Goal: Check status: Check status

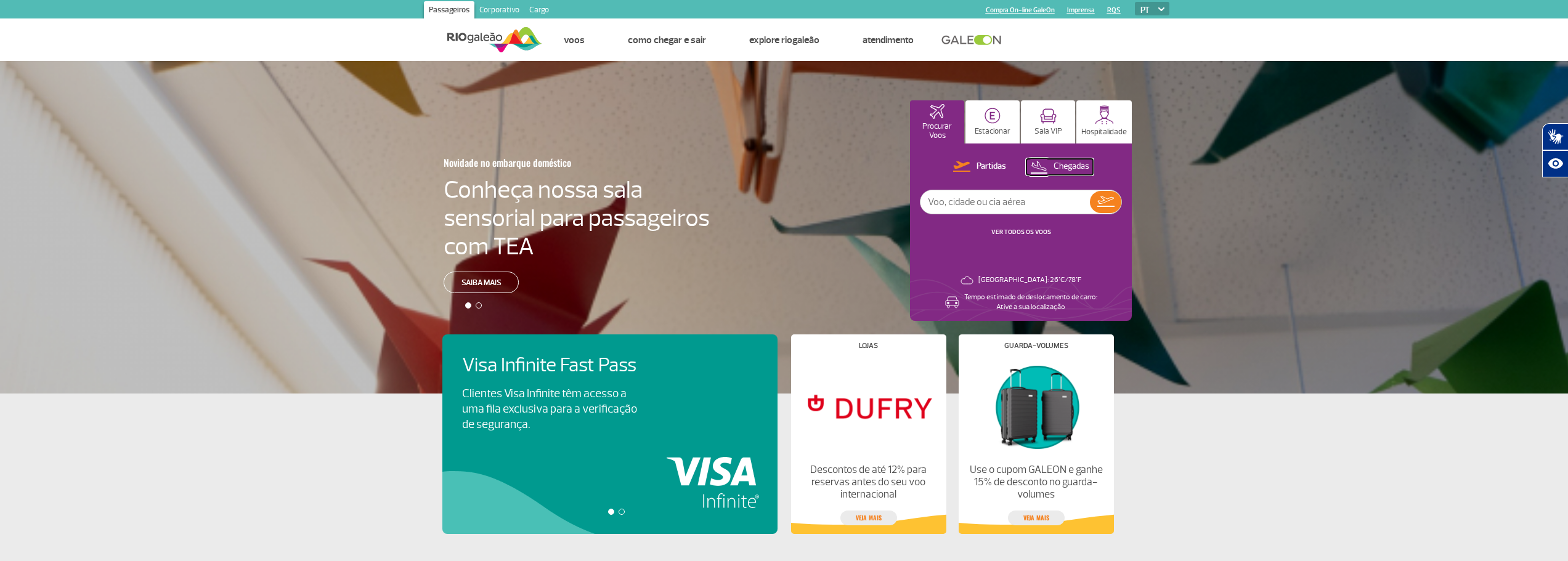
click at [1049, 172] on button "Chegadas" at bounding box center [1059, 167] width 67 height 16
click at [1030, 199] on input "text" at bounding box center [1006, 201] width 170 height 24
type input "La9005"
click at [1104, 198] on img at bounding box center [1106, 201] width 18 height 17
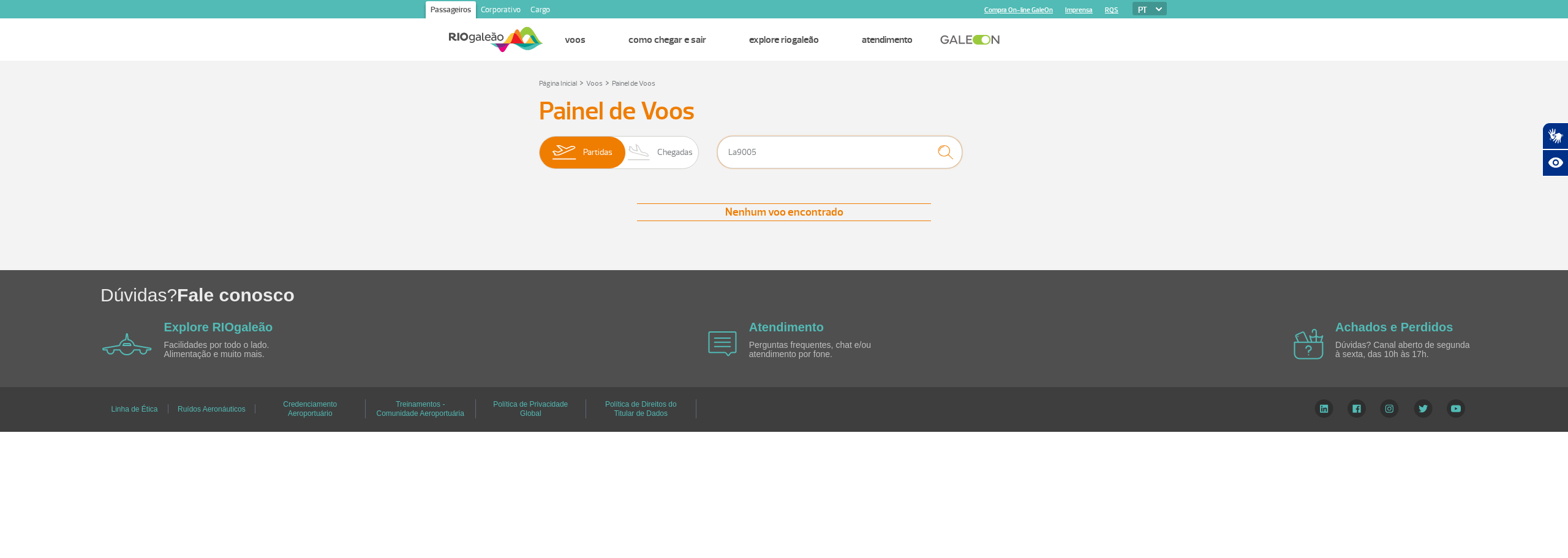
click at [781, 145] on input "La9005" at bounding box center [840, 152] width 245 height 33
drag, startPoint x: 781, startPoint y: 148, endPoint x: 659, endPoint y: 159, distance: 122.5
click at [659, 159] on div "Partidas Chegadas La9005" at bounding box center [784, 154] width 490 height 37
click at [659, 159] on span "Chegadas" at bounding box center [675, 153] width 36 height 32
click at [539, 146] on input "Partidas Chegadas" at bounding box center [539, 146] width 0 height 0
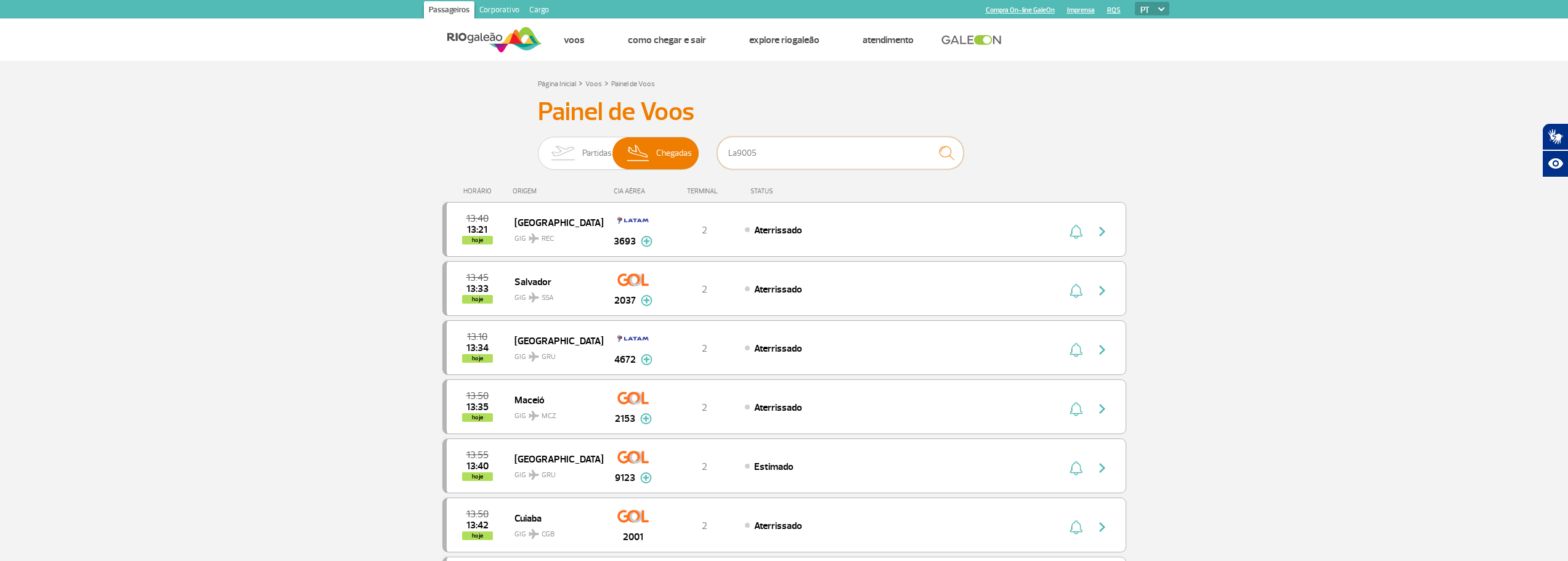
drag, startPoint x: 737, startPoint y: 152, endPoint x: 718, endPoint y: 154, distance: 19.1
click at [718, 154] on input "La9005" at bounding box center [841, 152] width 247 height 33
type input "9005"
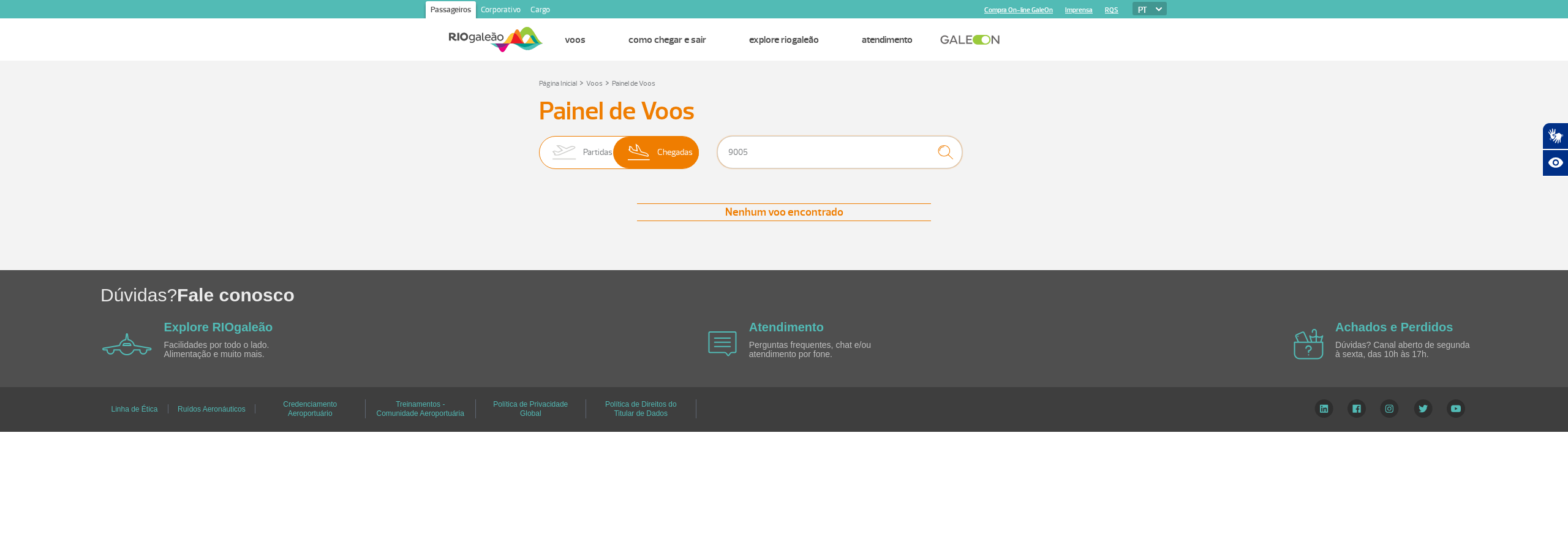
drag, startPoint x: 849, startPoint y: 152, endPoint x: 662, endPoint y: 157, distance: 187.1
click at [662, 157] on div "Partidas Chegadas 9005" at bounding box center [784, 154] width 490 height 37
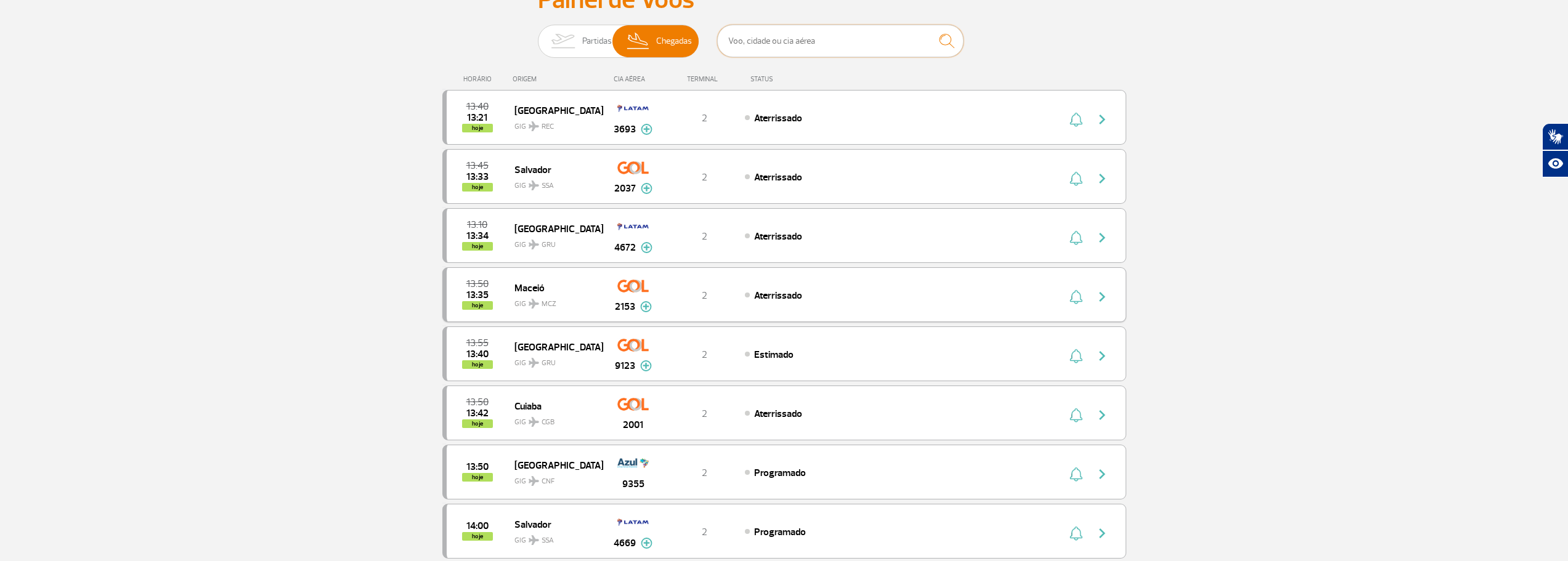
scroll to position [61, 0]
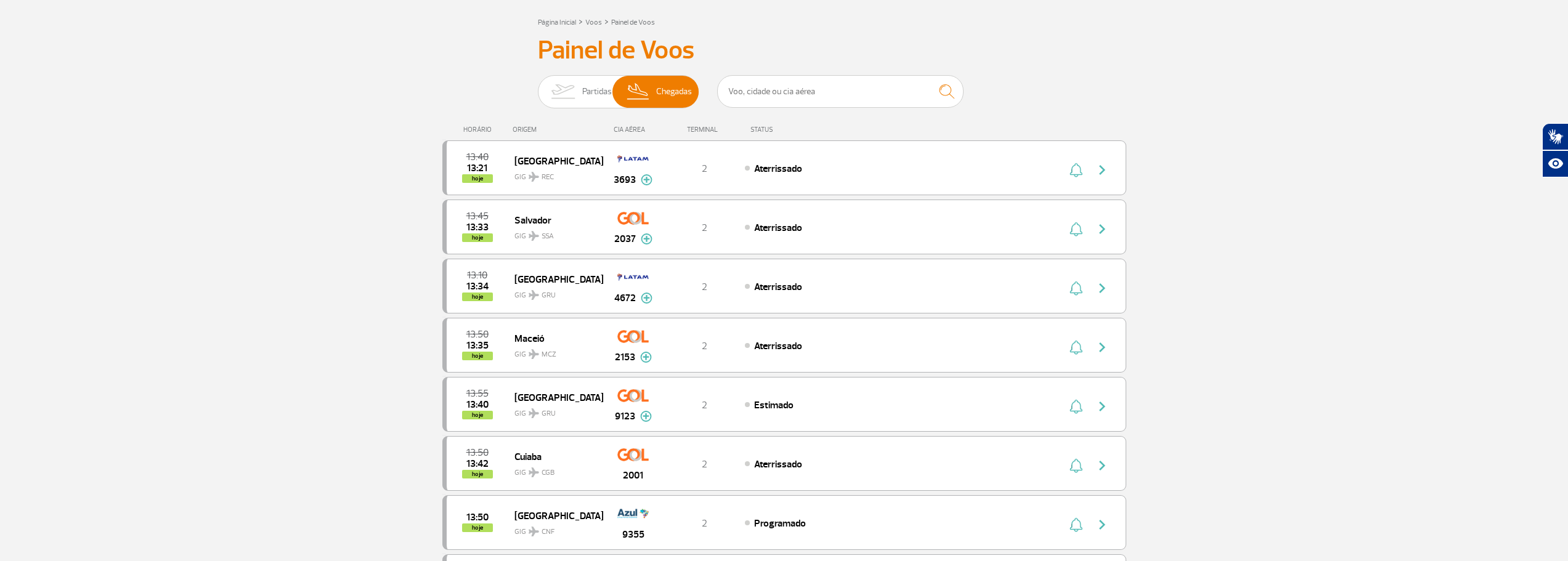
click at [634, 131] on div "CIA AÉREA" at bounding box center [633, 129] width 61 height 8
click at [634, 128] on div "CIA AÉREA" at bounding box center [633, 129] width 61 height 8
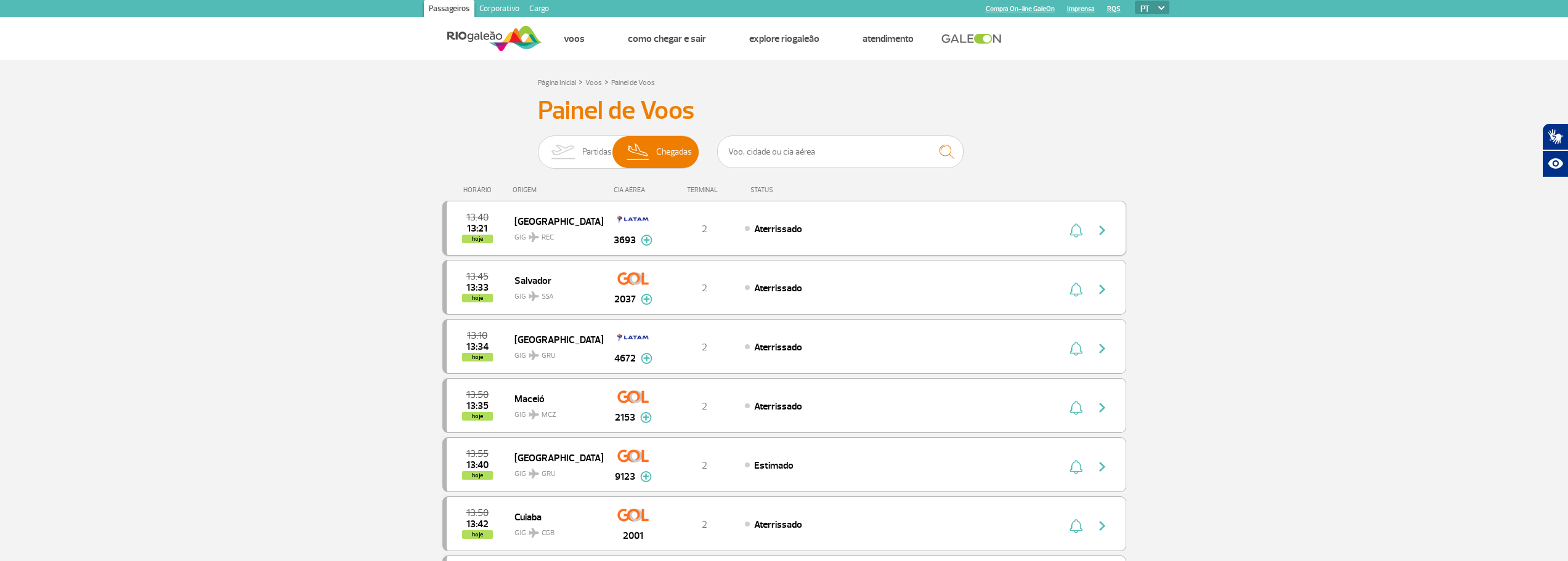
scroll to position [0, 0]
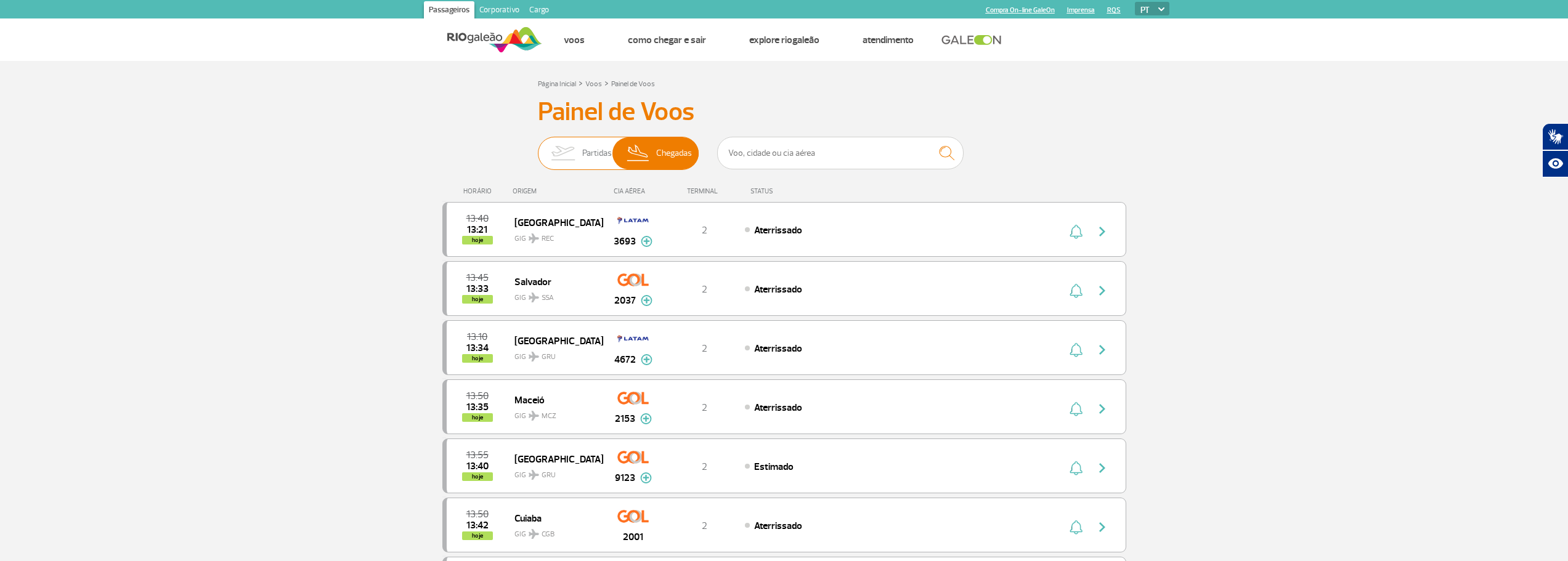
click at [587, 153] on span "Partidas" at bounding box center [596, 153] width 29 height 32
click at [538, 147] on input "Partidas Chegadas" at bounding box center [538, 147] width 0 height 0
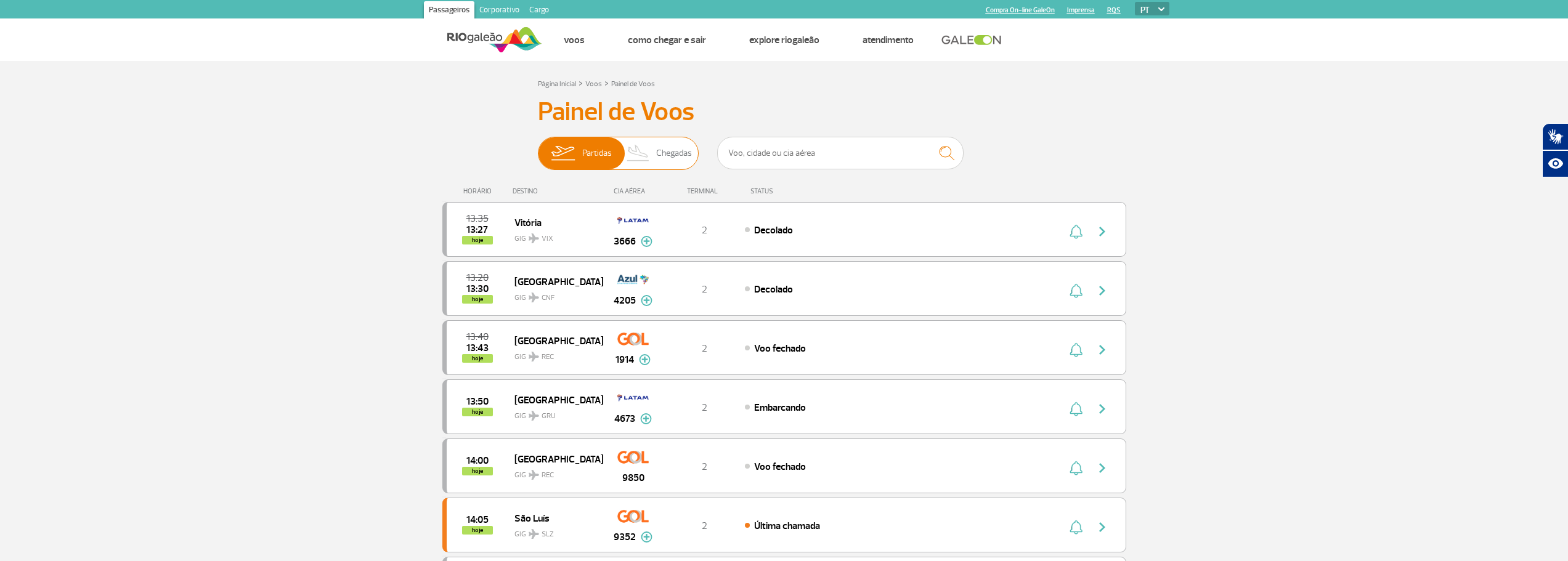
click at [672, 149] on span "Chegadas" at bounding box center [674, 153] width 36 height 32
click at [538, 147] on input "Partidas Chegadas" at bounding box center [538, 147] width 0 height 0
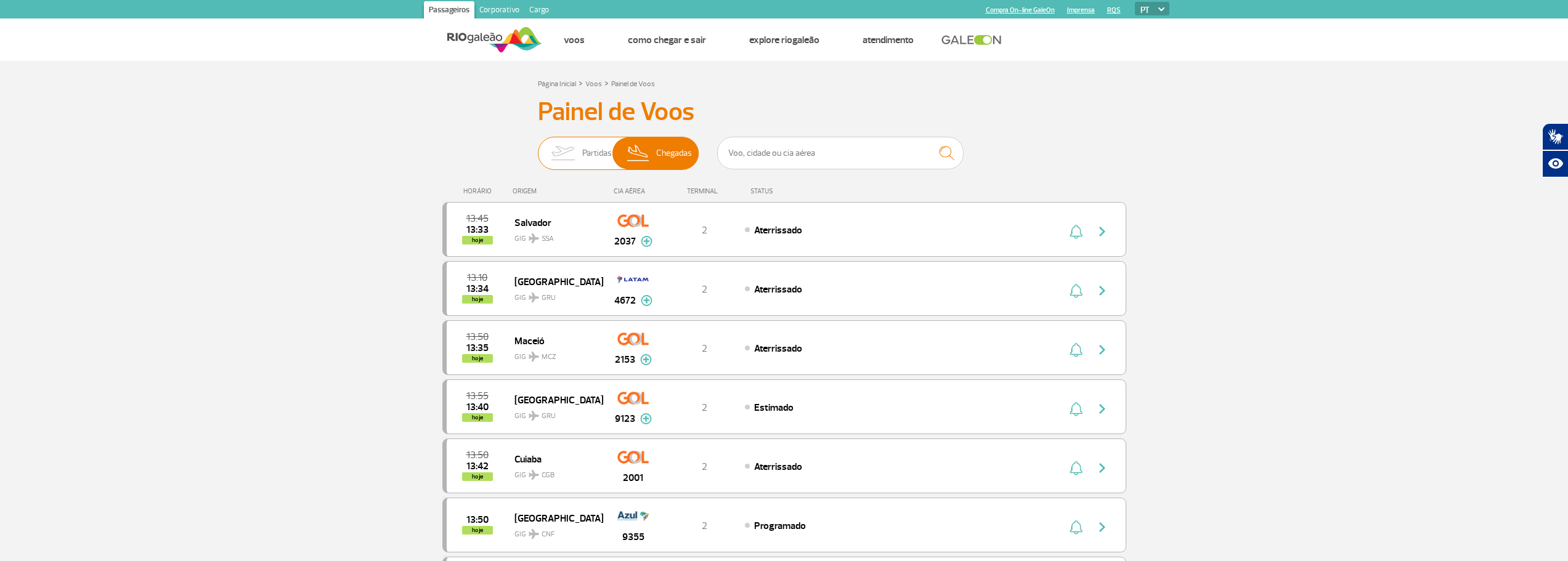
click at [603, 151] on span "Partidas" at bounding box center [596, 153] width 29 height 32
click at [538, 147] on input "Partidas Chegadas" at bounding box center [538, 147] width 0 height 0
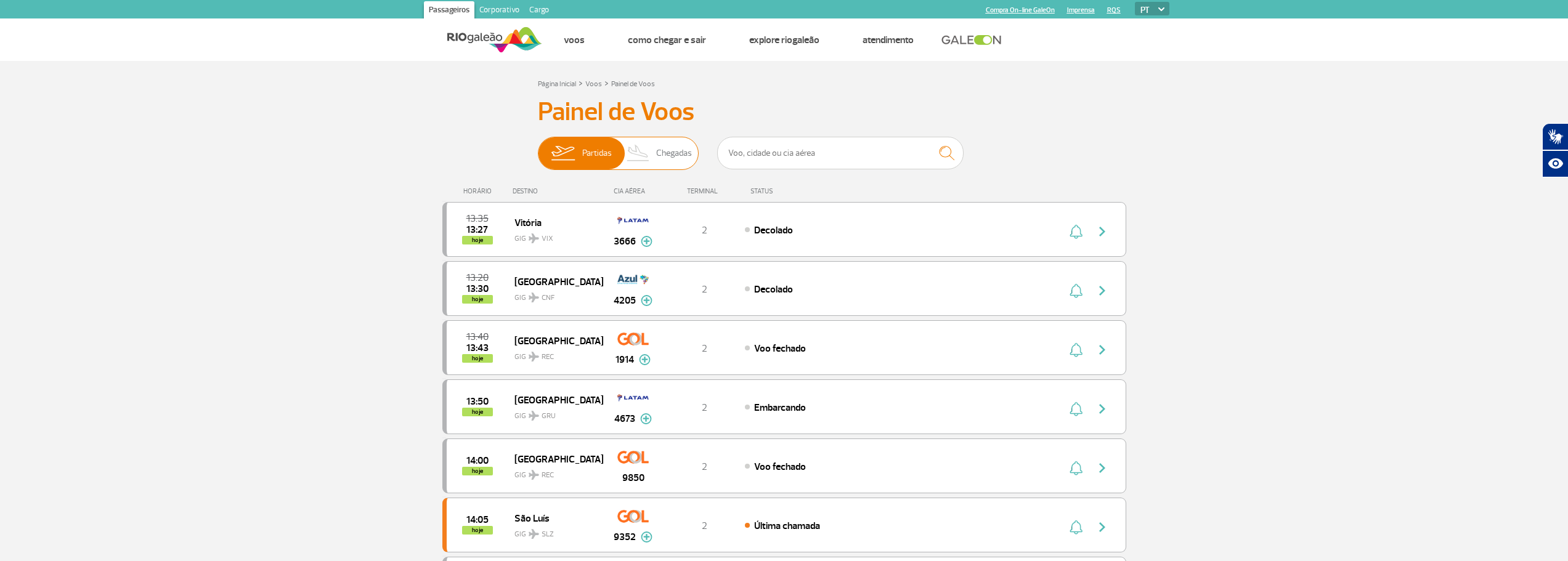
click at [674, 145] on span "Chegadas" at bounding box center [674, 153] width 36 height 32
click at [538, 147] on input "Partidas Chegadas" at bounding box center [538, 147] width 0 height 0
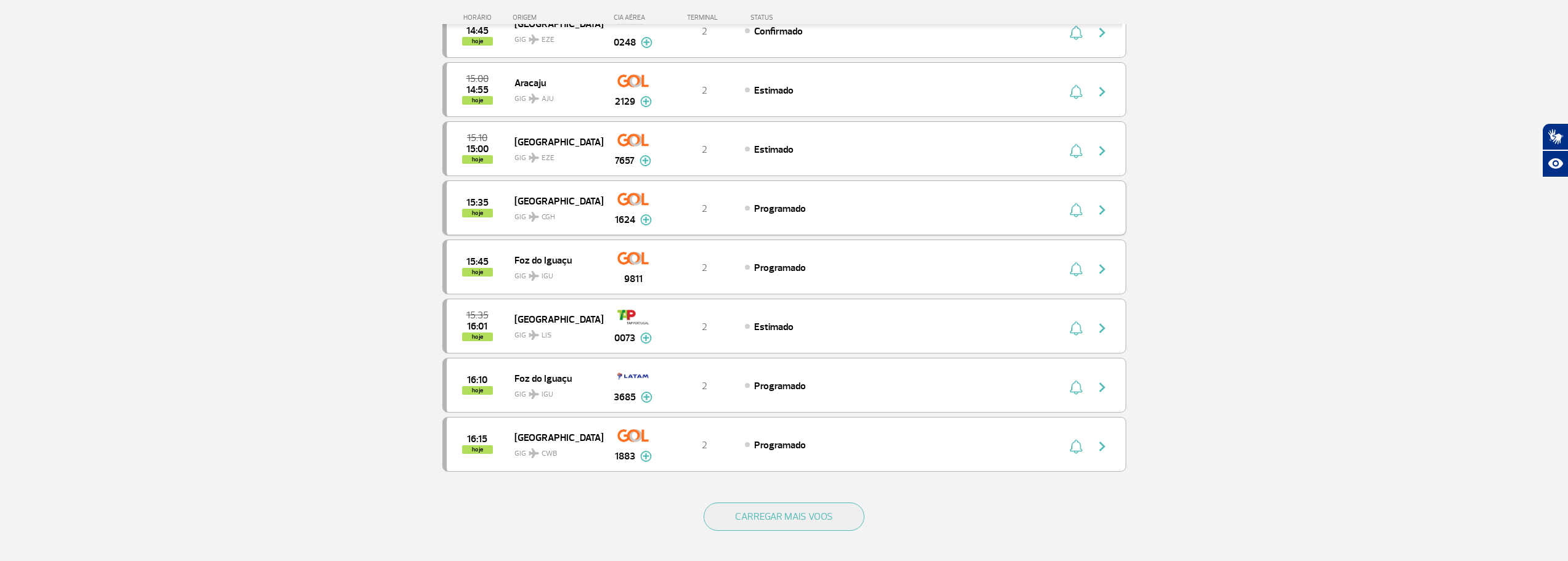
scroll to position [924, 0]
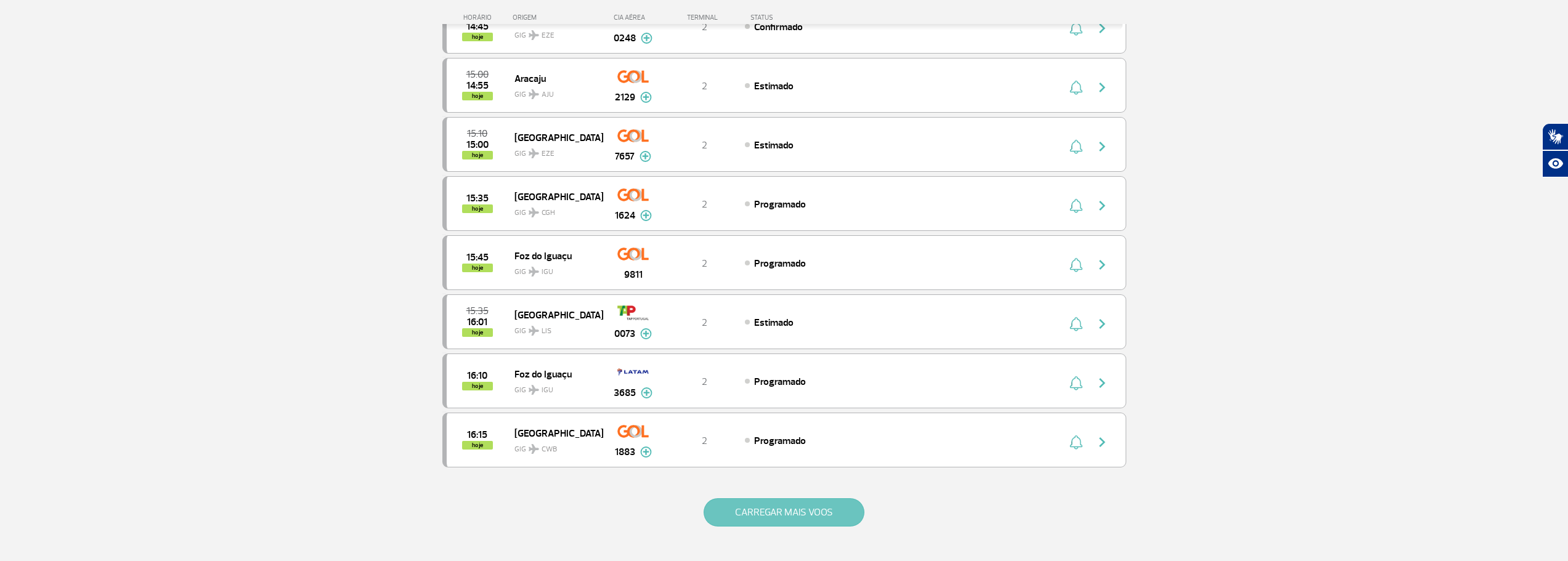
click at [787, 521] on button "CARREGAR MAIS VOOS" at bounding box center [784, 512] width 161 height 28
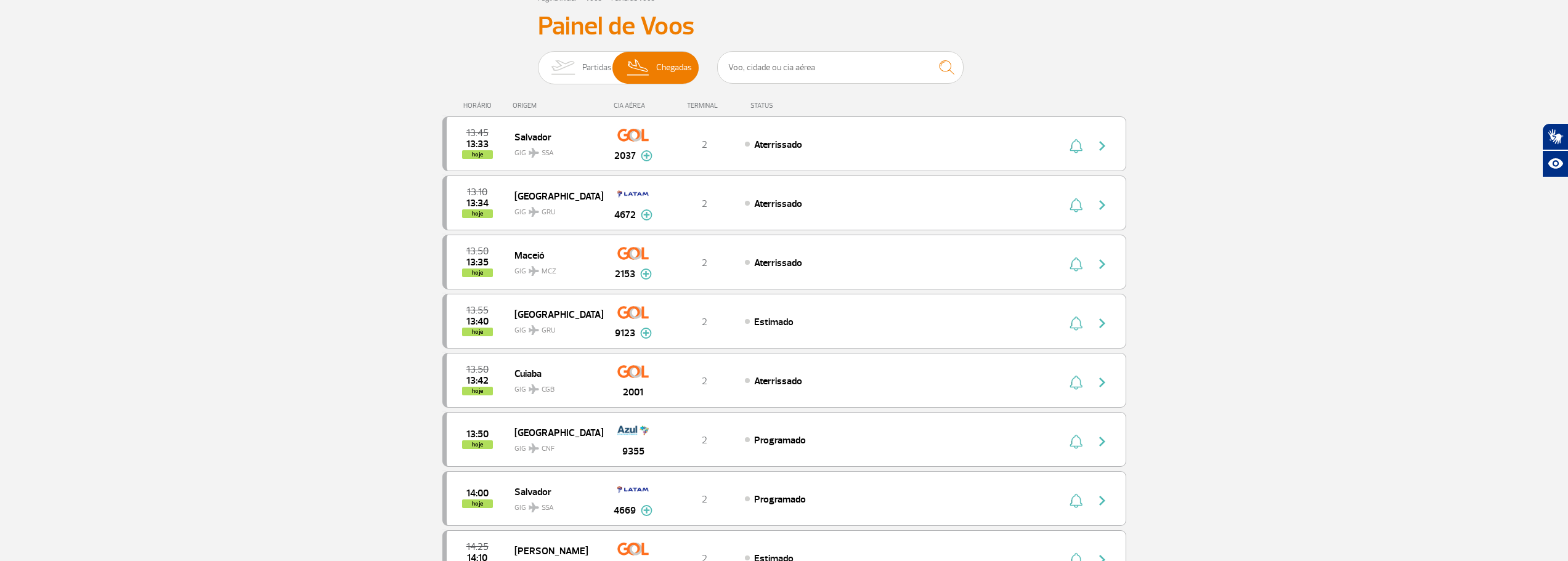
scroll to position [61, 0]
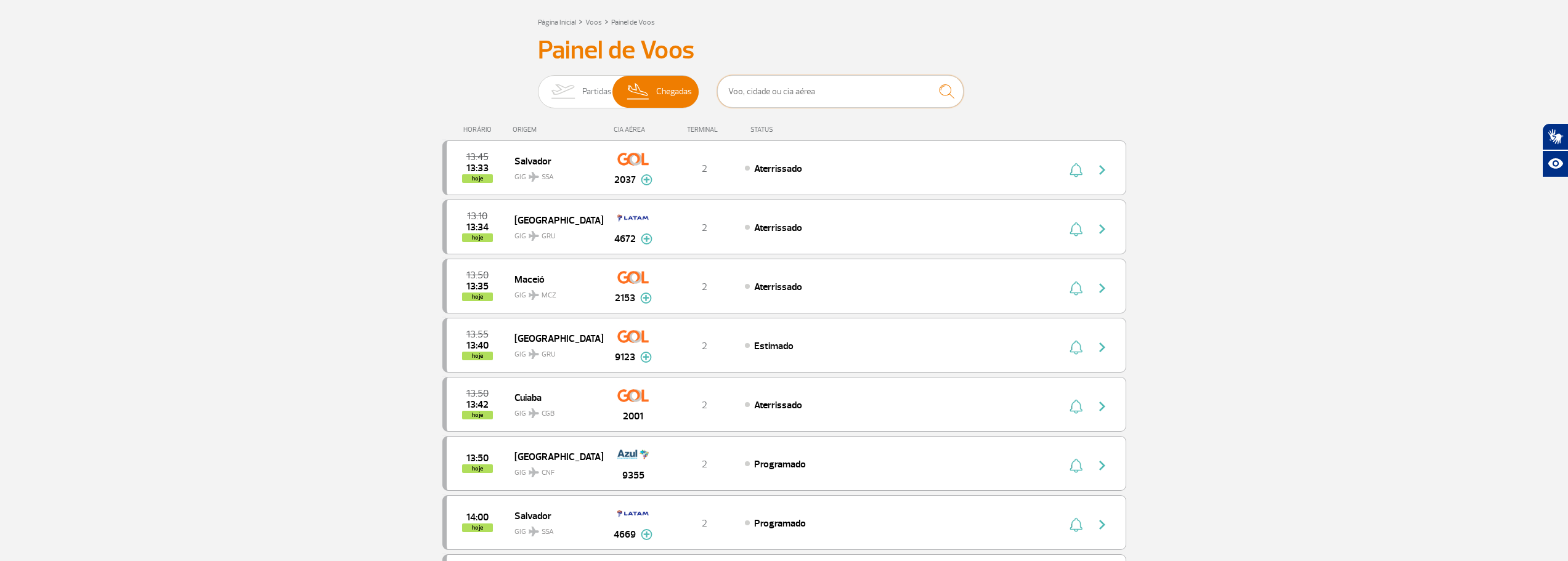
click at [816, 98] on input "text" at bounding box center [841, 91] width 247 height 33
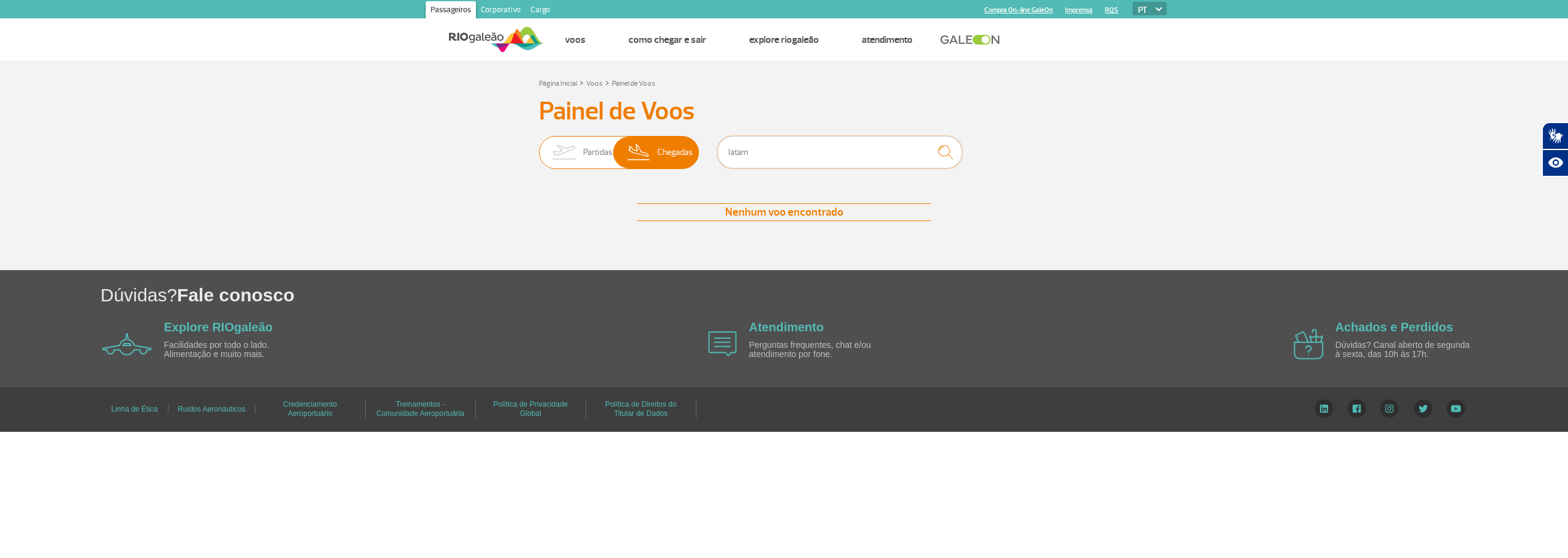
drag, startPoint x: 786, startPoint y: 151, endPoint x: 664, endPoint y: 146, distance: 122.1
click at [664, 146] on div "Partidas Chegadas latam" at bounding box center [784, 154] width 490 height 37
type input "tam"
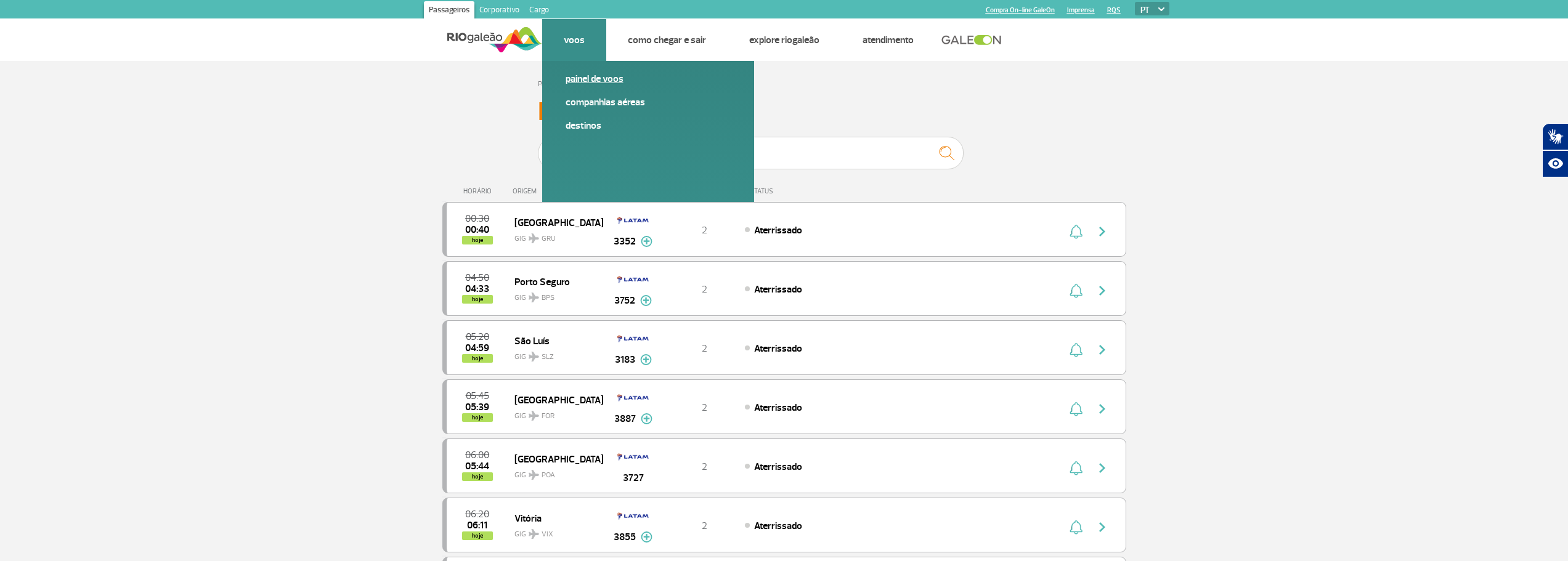
click at [593, 79] on link "Painel de voos" at bounding box center [648, 79] width 165 height 13
click at [599, 80] on link "Painel de voos" at bounding box center [648, 79] width 165 height 13
click at [595, 76] on link "Painel de voos" at bounding box center [648, 79] width 165 height 13
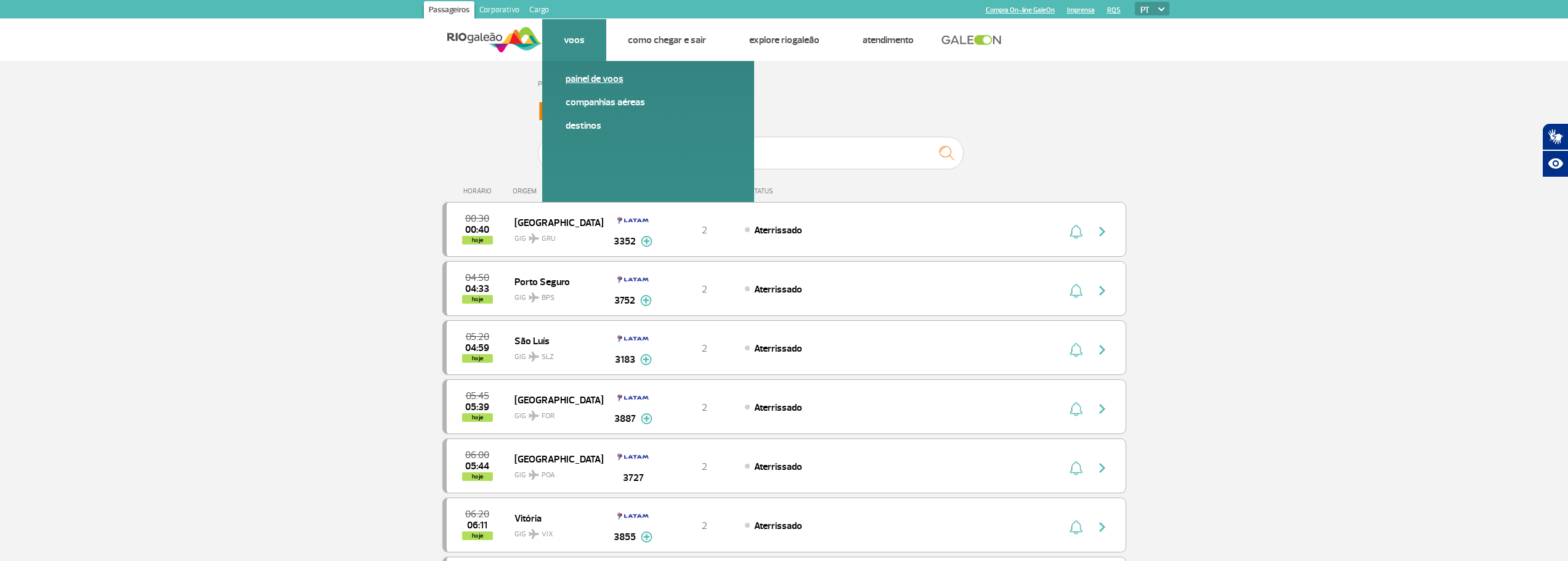
click at [595, 76] on link "Painel de voos" at bounding box center [648, 79] width 165 height 13
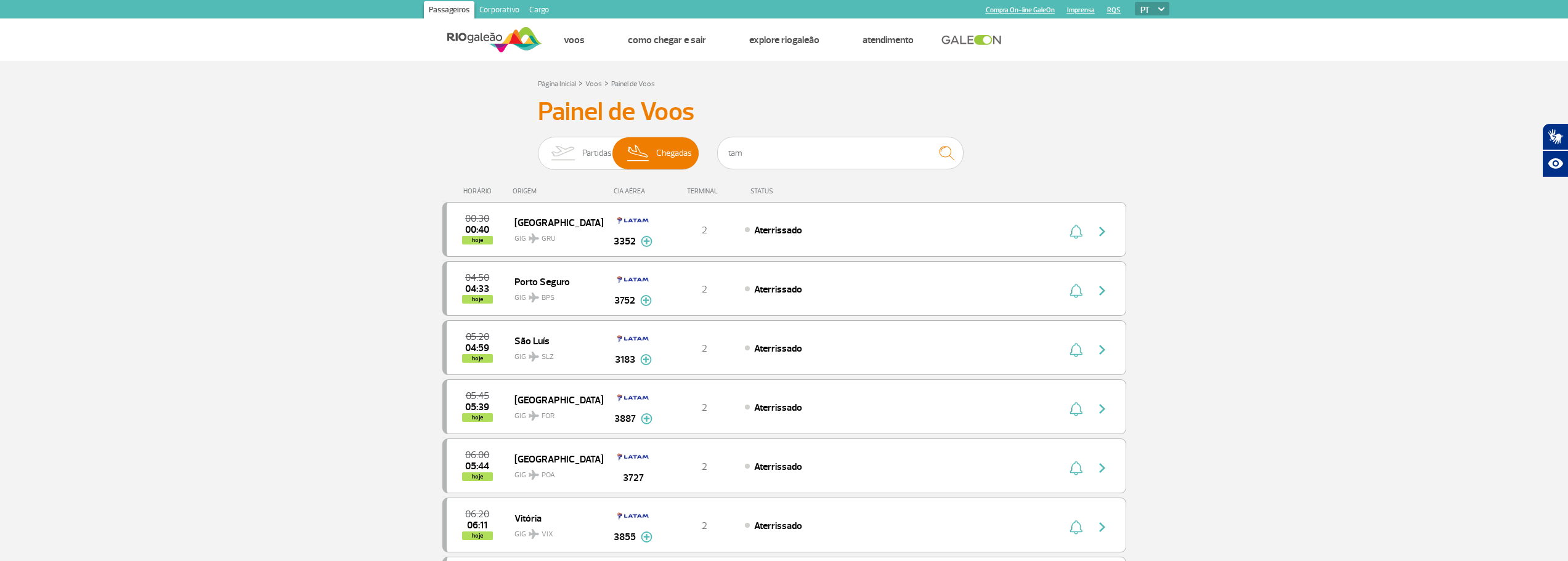
click at [588, 153] on span "Partidas" at bounding box center [596, 153] width 29 height 32
click at [538, 147] on input "Partidas Chegadas" at bounding box center [538, 147] width 0 height 0
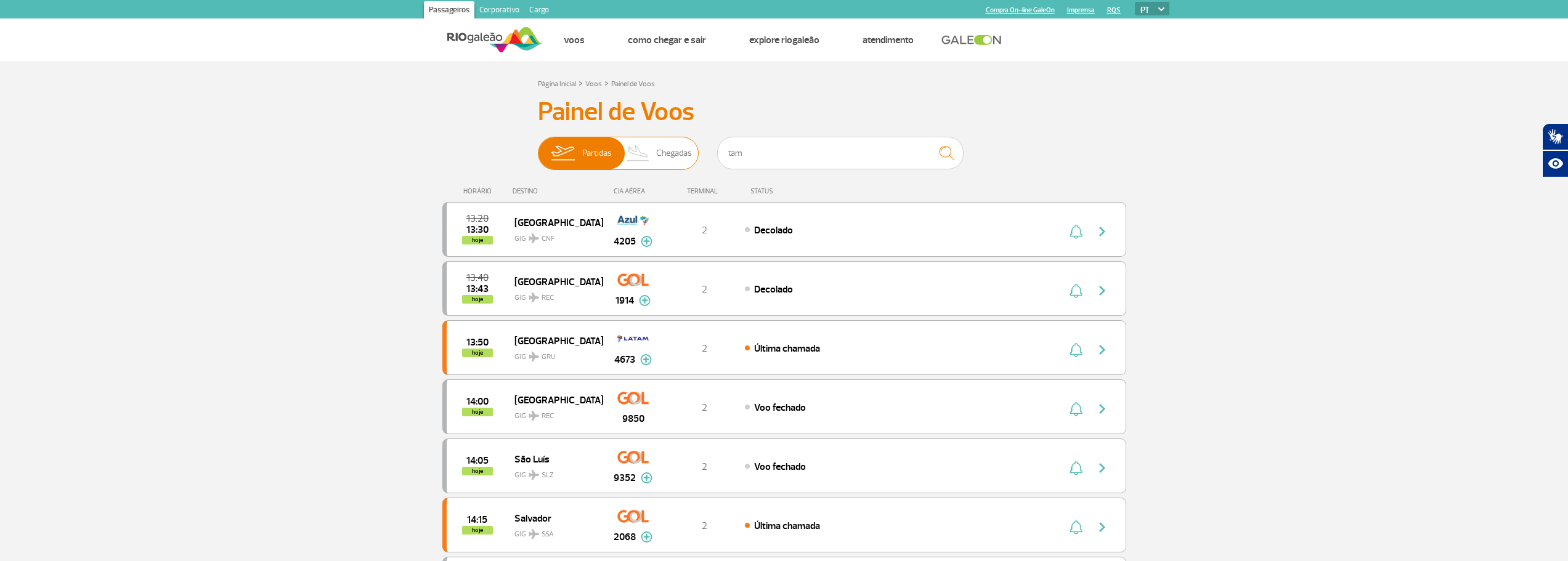
click at [655, 147] on img at bounding box center [639, 153] width 37 height 32
click at [538, 147] on input "Partidas Chegadas" at bounding box center [538, 147] width 0 height 0
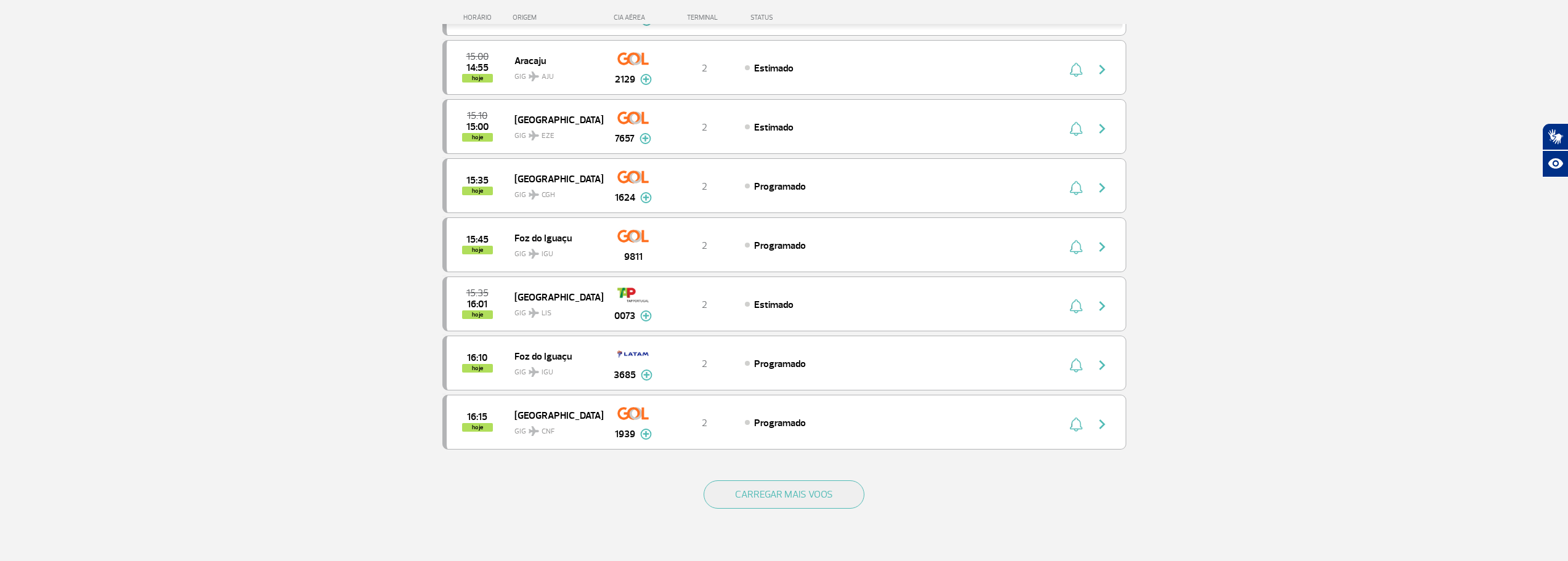
scroll to position [986, 0]
